Goal: Information Seeking & Learning: Learn about a topic

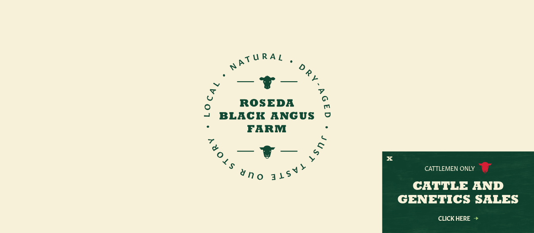
scroll to position [127, 0]
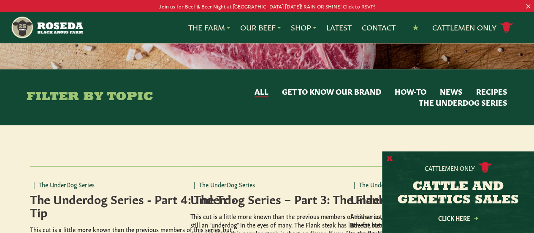
click at [389, 158] on button "X" at bounding box center [390, 159] width 6 height 9
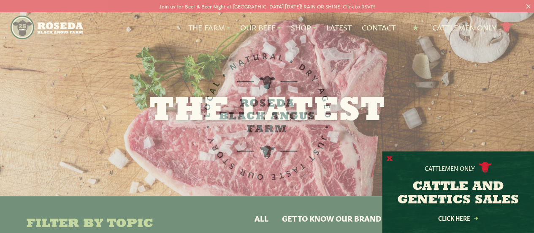
click at [392, 158] on button "X" at bounding box center [390, 159] width 6 height 9
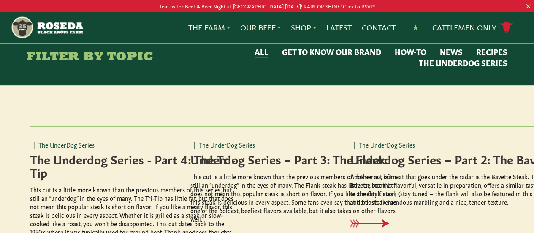
scroll to position [169, 0]
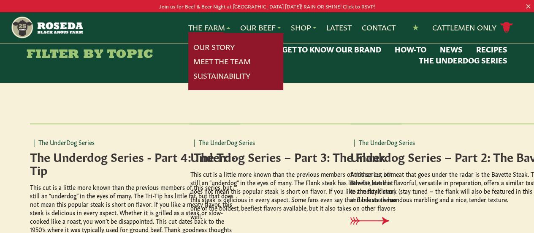
click at [222, 28] on link "The Farm" at bounding box center [209, 27] width 42 height 11
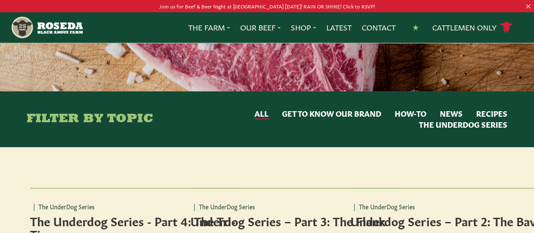
scroll to position [169, 0]
